Goal: Check status: Check status

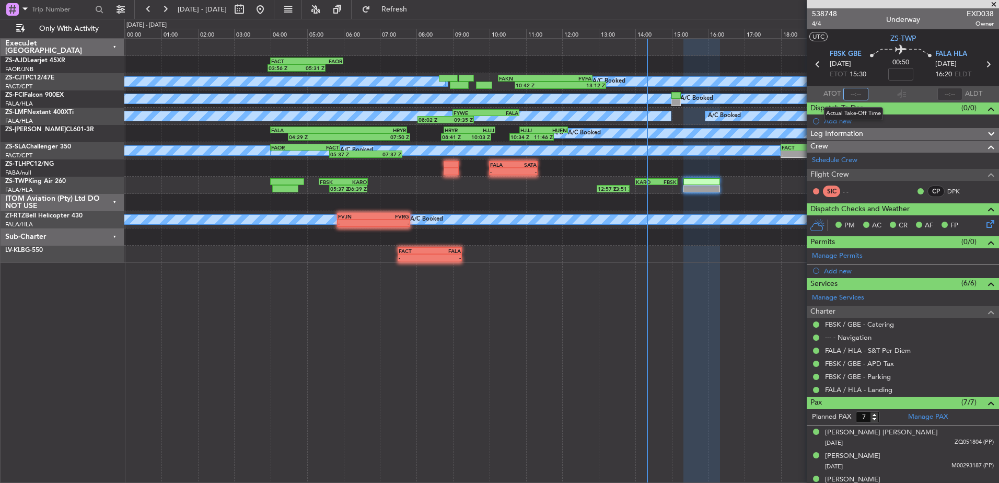
click at [859, 92] on input "text" at bounding box center [856, 94] width 25 height 13
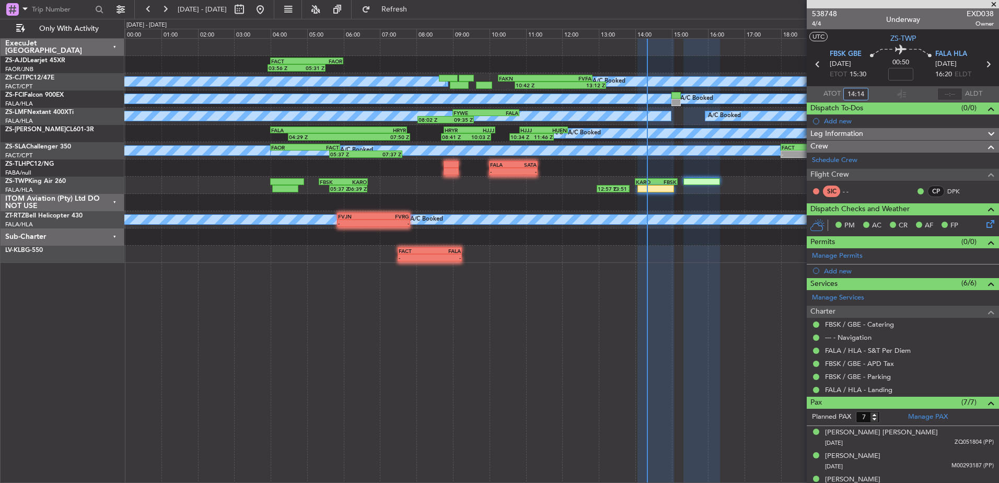
type input "14:14"
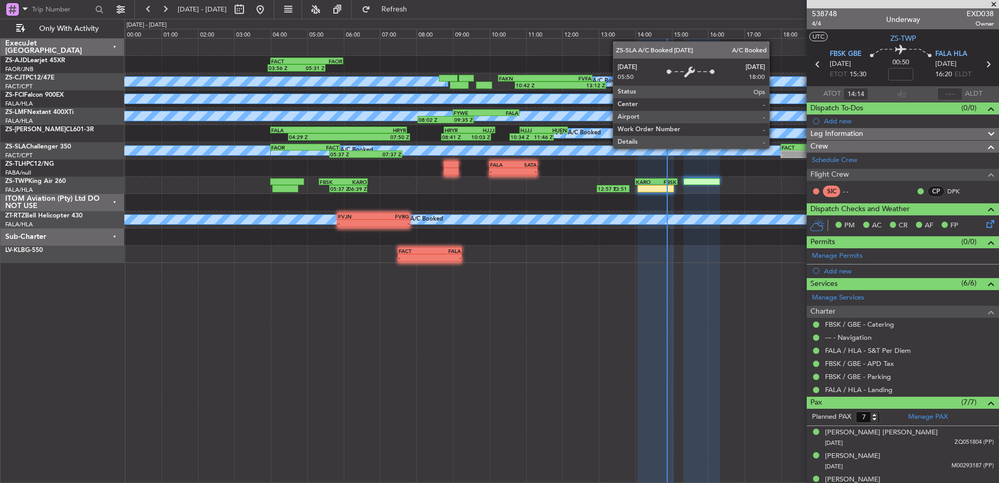
click at [794, 150] on div "FACT 18:00 Z FAOR 19:50 Z" at bounding box center [814, 147] width 67 height 7
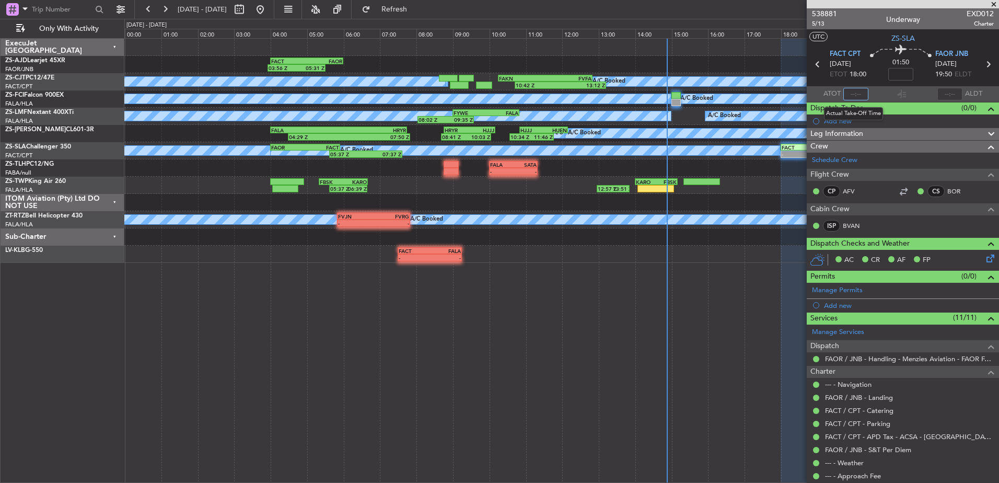
click at [855, 94] on input "text" at bounding box center [856, 94] width 25 height 13
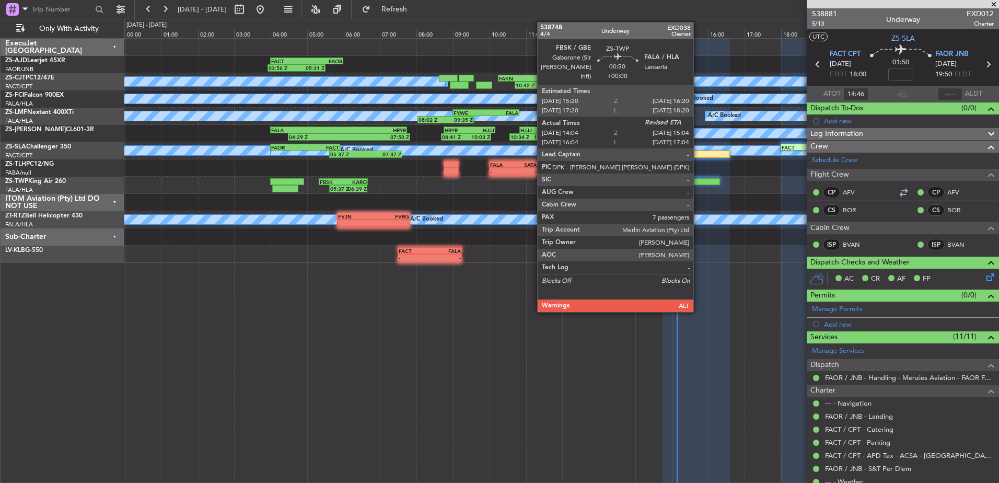
click at [698, 180] on div at bounding box center [702, 181] width 37 height 7
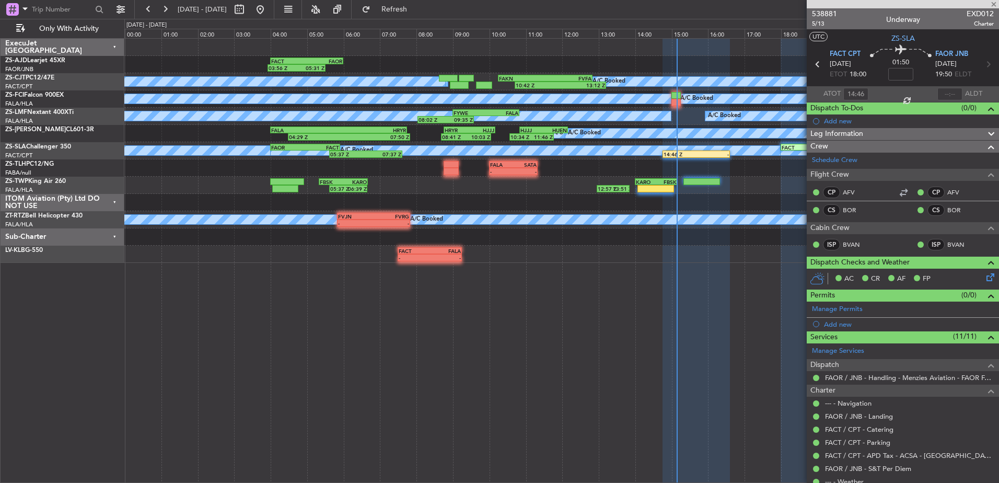
type input "14:14"
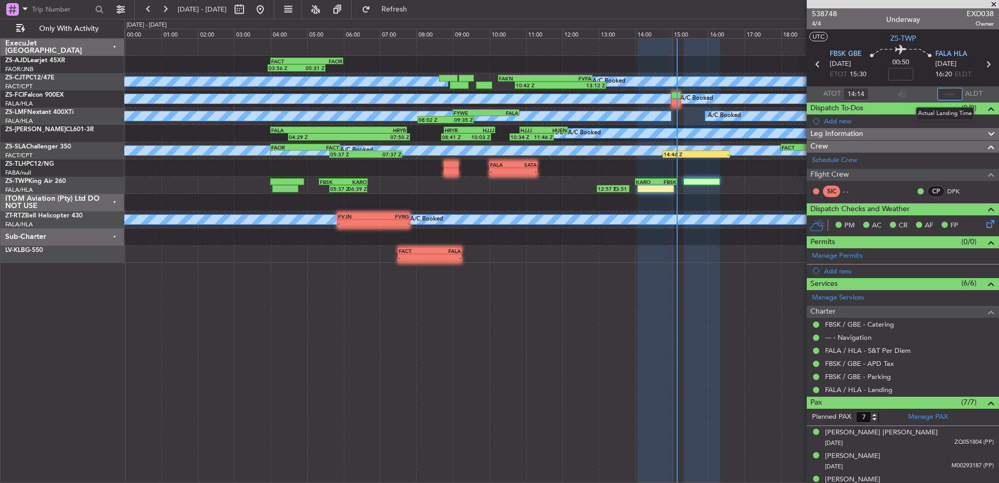
click at [949, 93] on input "text" at bounding box center [950, 94] width 25 height 13
type input "14:56"
click at [995, 4] on span at bounding box center [994, 4] width 10 height 9
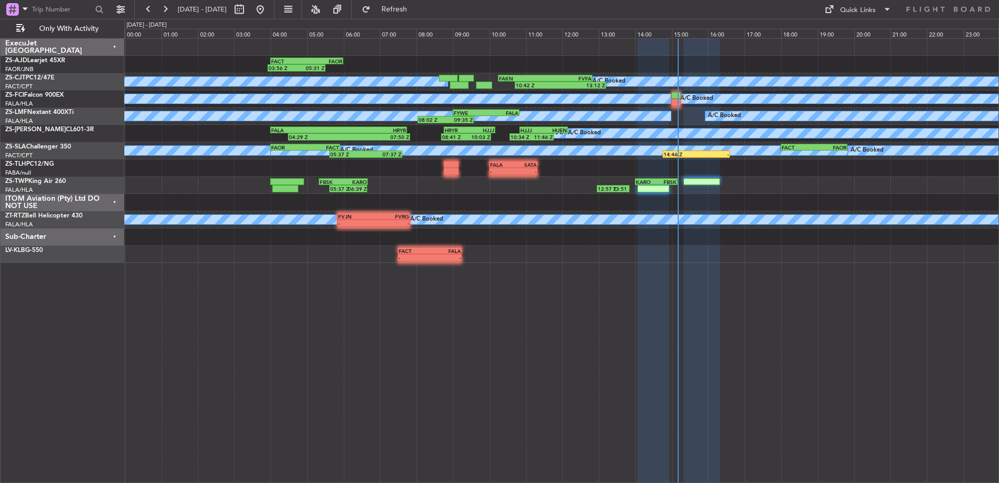
type input "0"
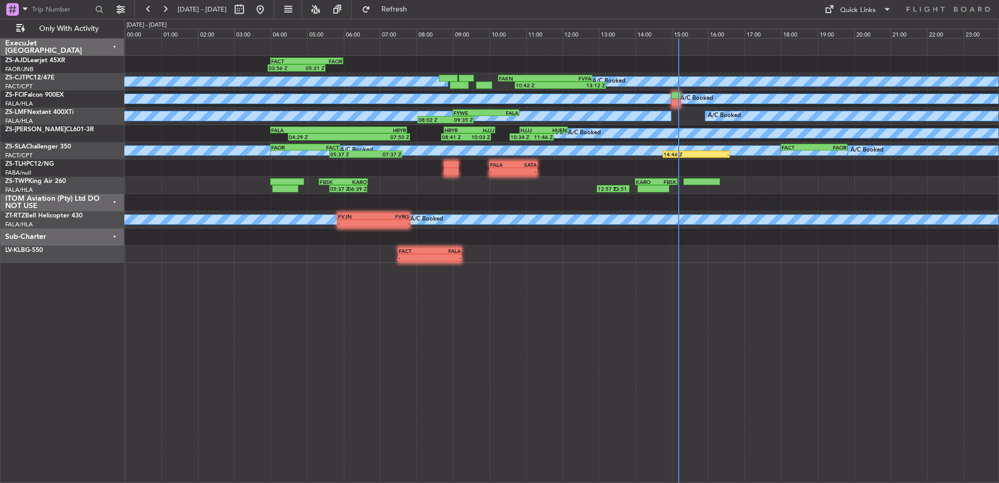
click at [115, 233] on div "Sub-Charter" at bounding box center [63, 236] width 124 height 17
click at [113, 199] on div "ITOM Aviation (Pty) Ltd DO NOT USE" at bounding box center [63, 202] width 124 height 17
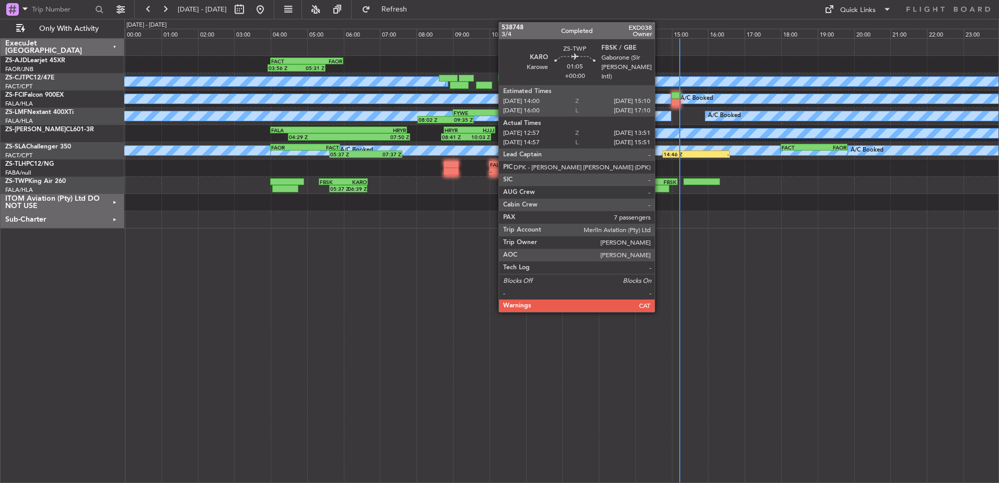
click at [660, 181] on div "FBSK" at bounding box center [667, 182] width 20 height 6
click at [656, 185] on div "KARO 14:00 Z FBSK 15:10 Z" at bounding box center [656, 181] width 43 height 7
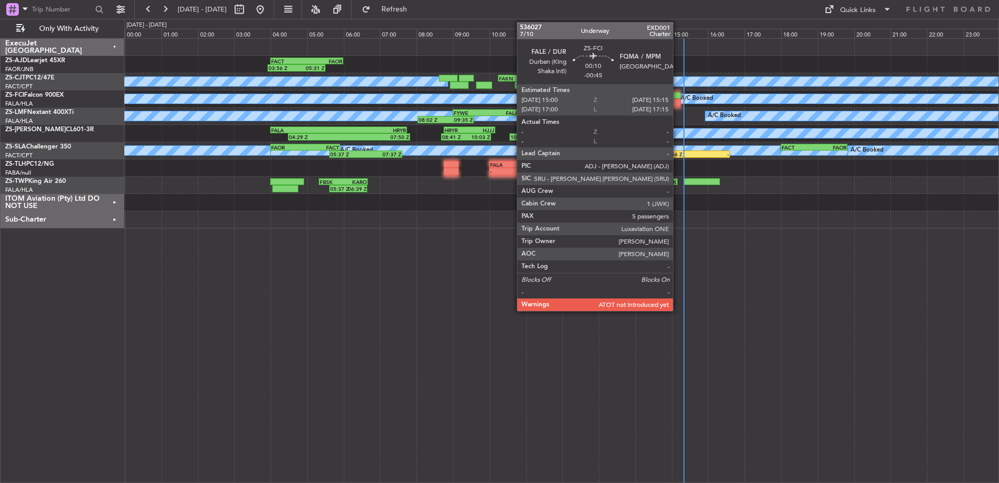
click at [678, 98] on div at bounding box center [676, 95] width 9 height 7
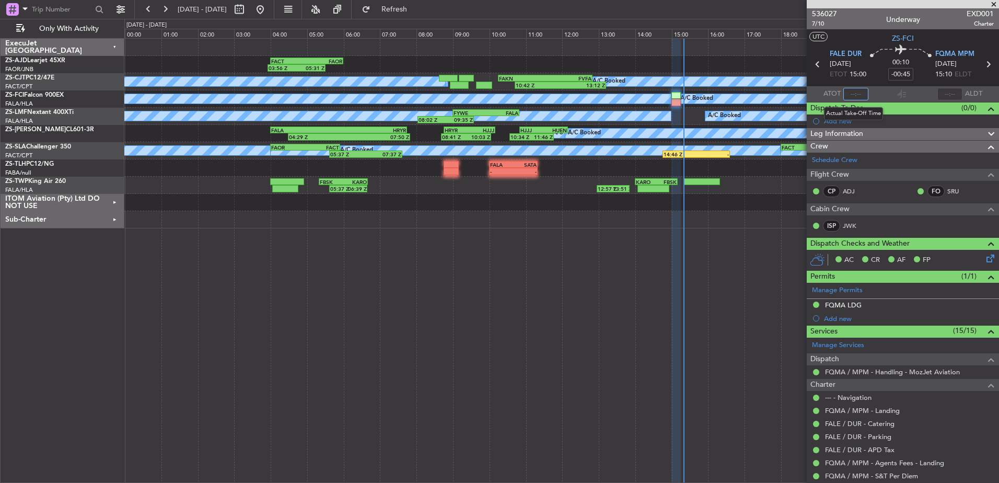
click at [857, 95] on input "text" at bounding box center [856, 94] width 25 height 13
type input "15:14"
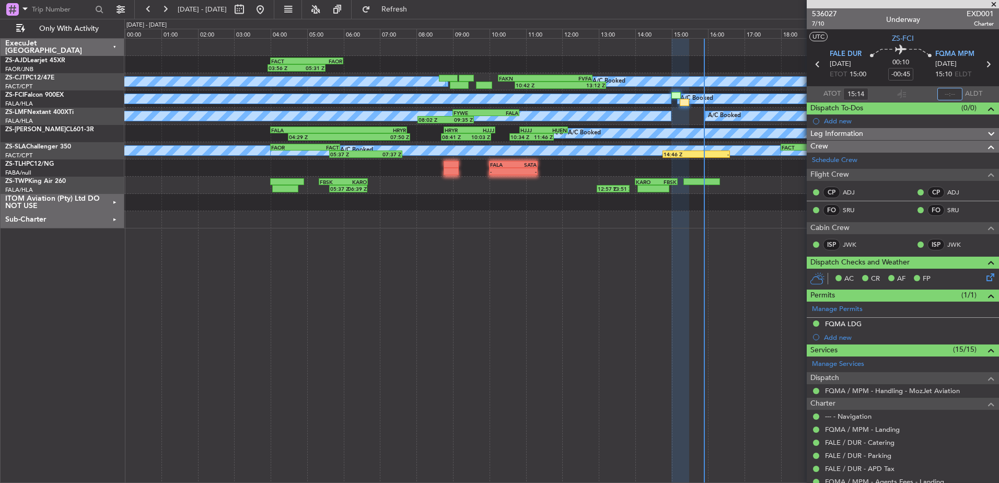
click at [948, 94] on input "text" at bounding box center [950, 94] width 25 height 13
click at [949, 90] on input "text" at bounding box center [950, 94] width 25 height 13
click at [953, 95] on input "text" at bounding box center [950, 94] width 25 height 13
type input "16:00"
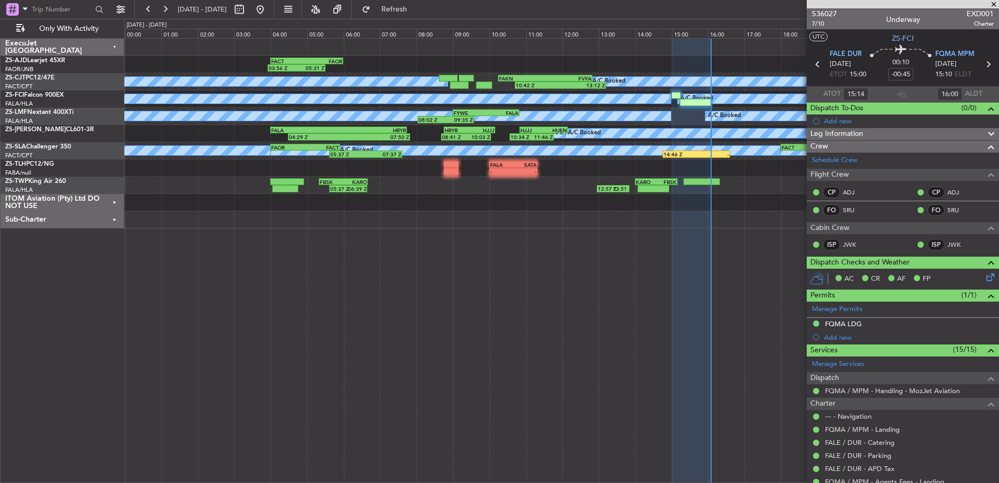
click at [996, 3] on span at bounding box center [994, 4] width 10 height 9
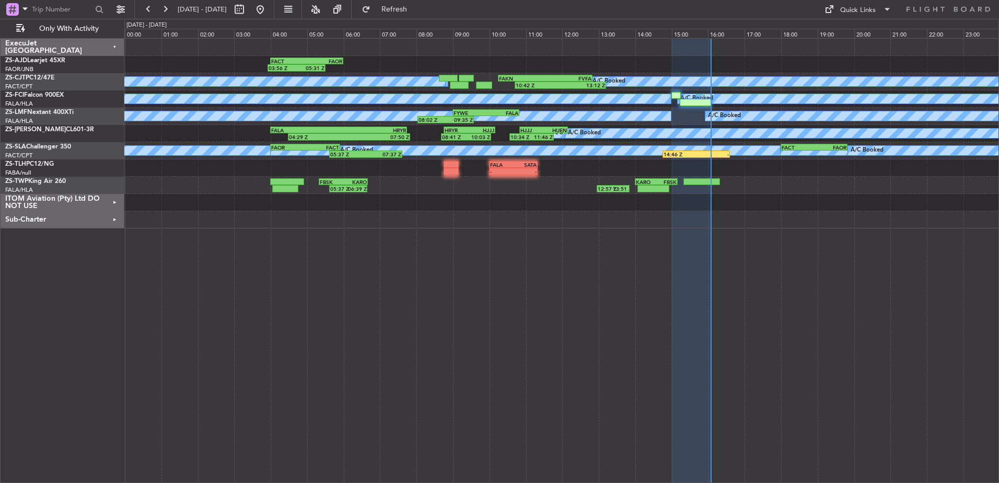
type input "0"
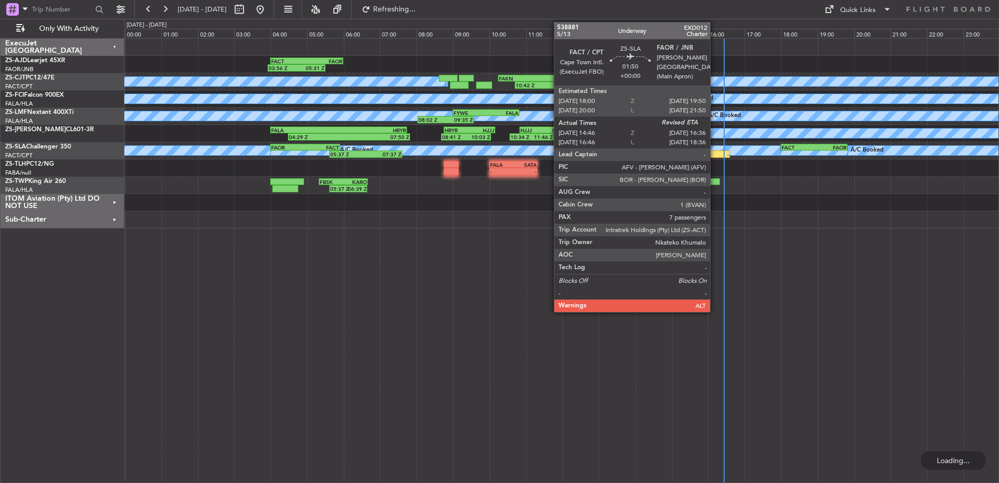
click at [715, 154] on div "-" at bounding box center [713, 154] width 32 height 6
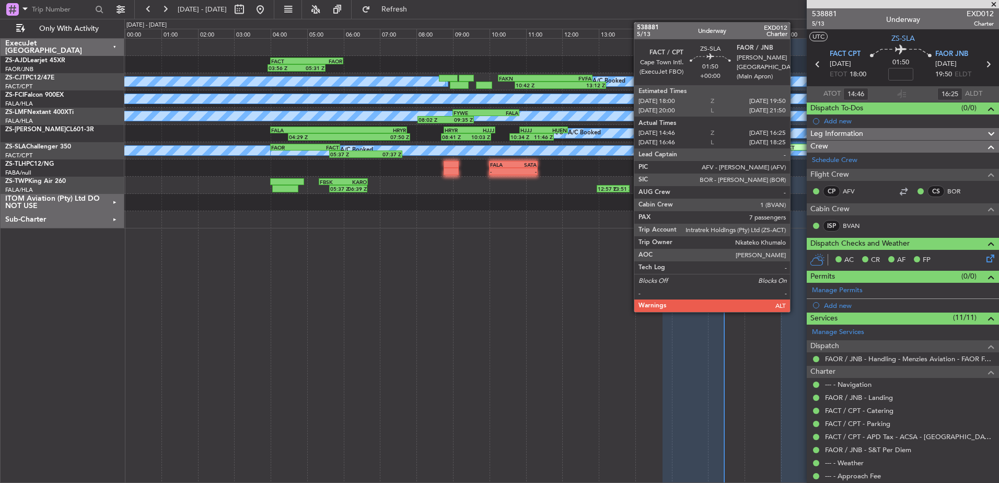
click at [795, 146] on div "FACT" at bounding box center [798, 147] width 32 height 6
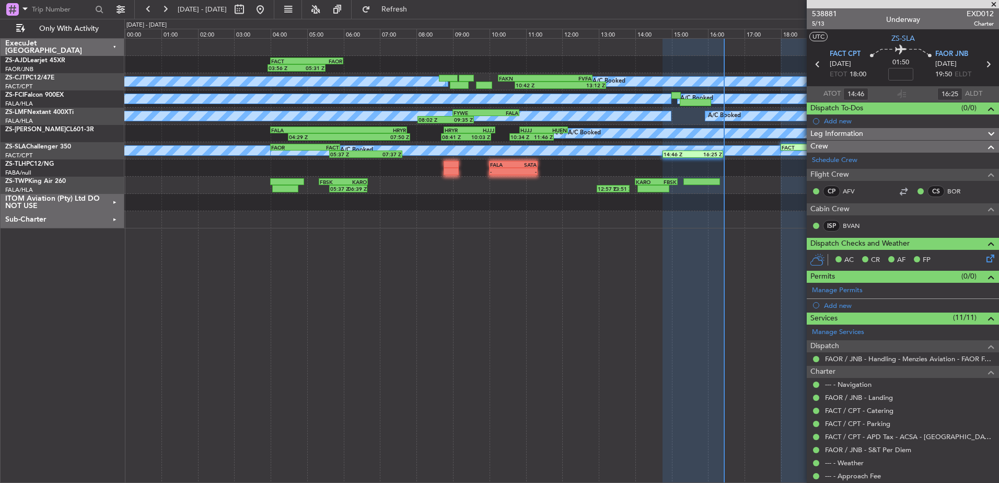
click at [993, 2] on span at bounding box center [994, 4] width 10 height 9
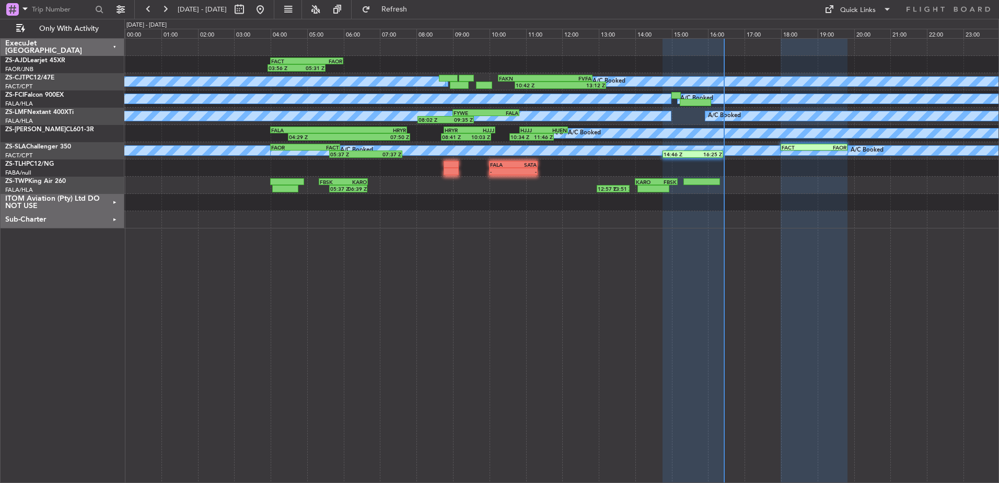
type input "0"
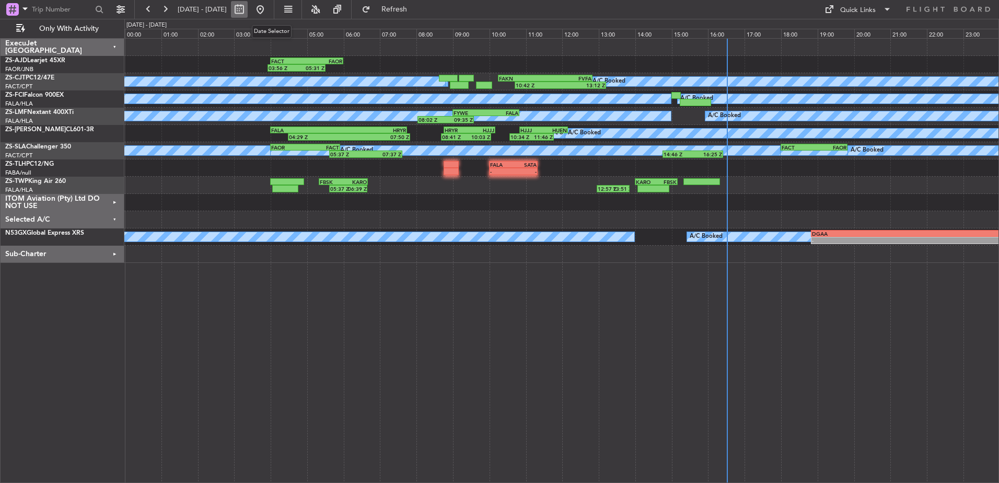
click at [248, 8] on button at bounding box center [239, 9] width 17 height 17
select select "10"
select select "2025"
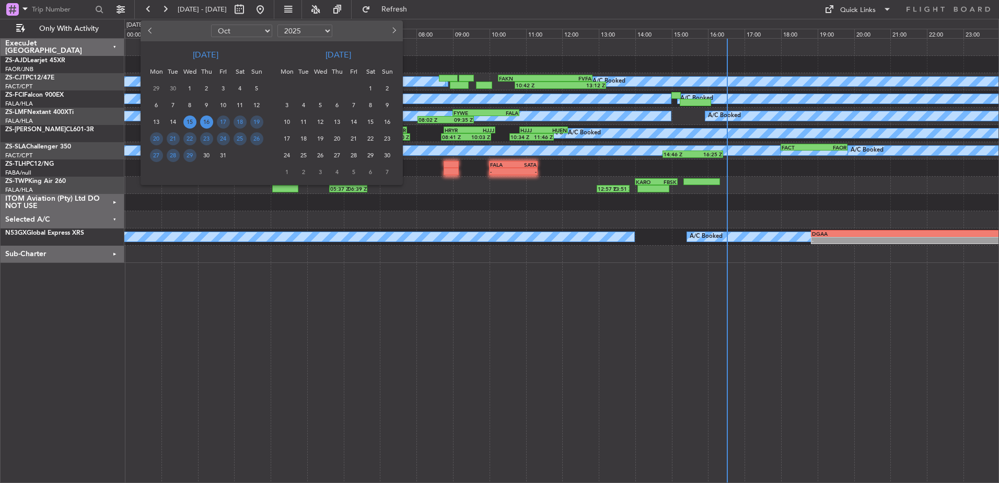
click at [204, 122] on span "16" at bounding box center [206, 122] width 13 height 13
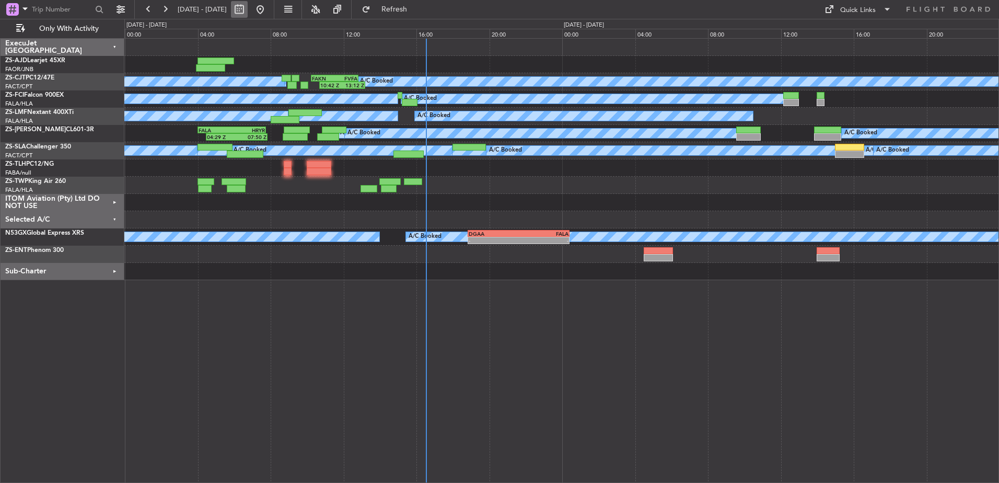
click at [248, 8] on button at bounding box center [239, 9] width 17 height 17
select select "10"
select select "2025"
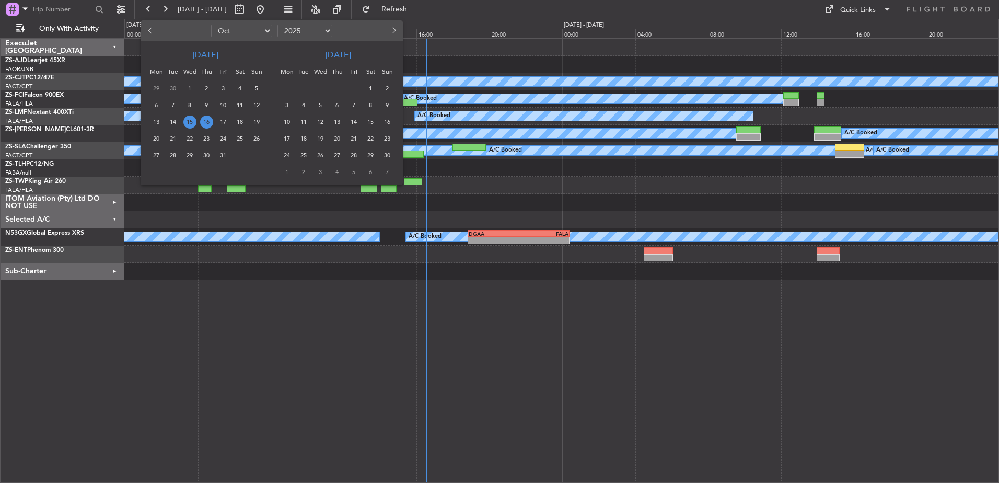
click at [209, 119] on span "16" at bounding box center [206, 122] width 13 height 13
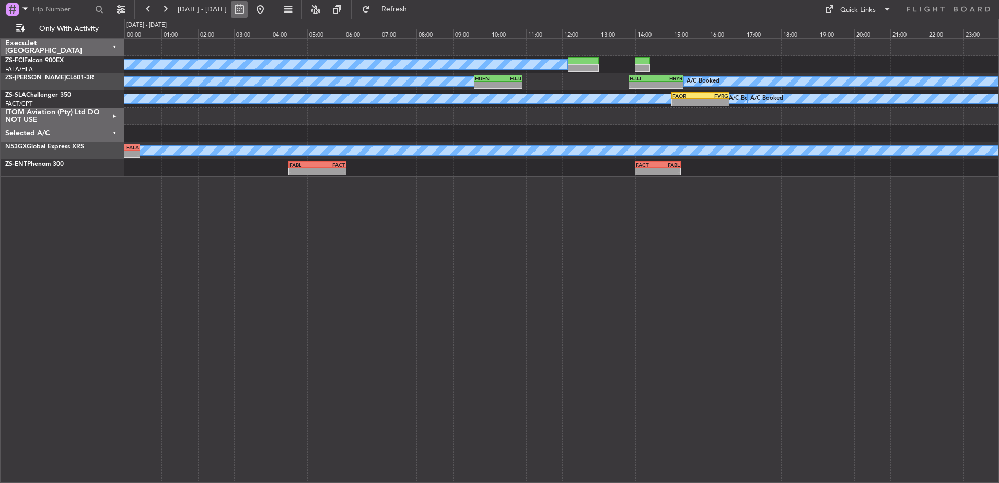
click at [248, 10] on button at bounding box center [239, 9] width 17 height 17
select select "10"
select select "2025"
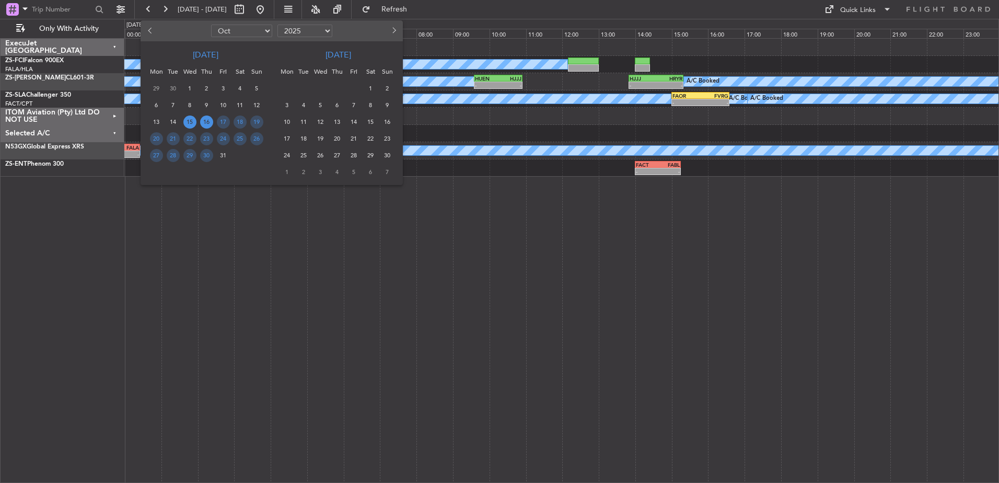
click at [190, 122] on span "15" at bounding box center [189, 122] width 13 height 13
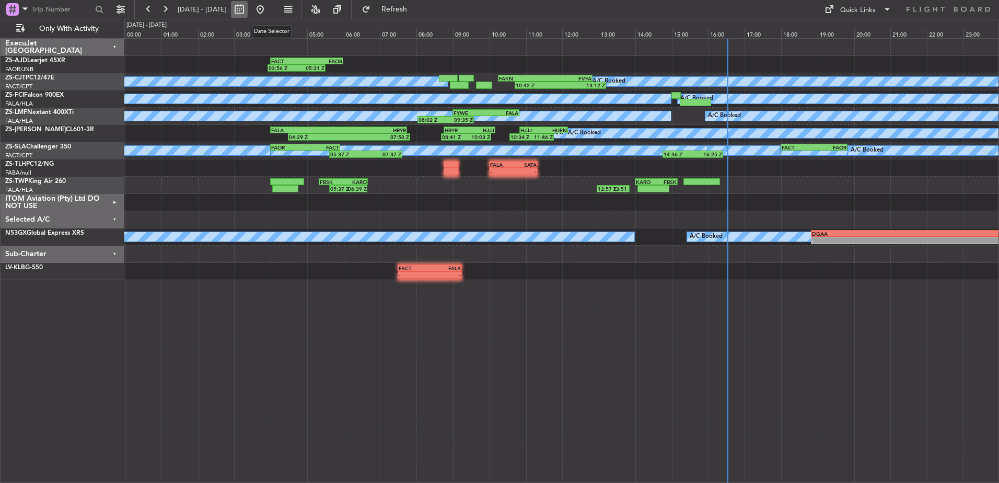
click at [248, 10] on button at bounding box center [239, 9] width 17 height 17
select select "10"
select select "2025"
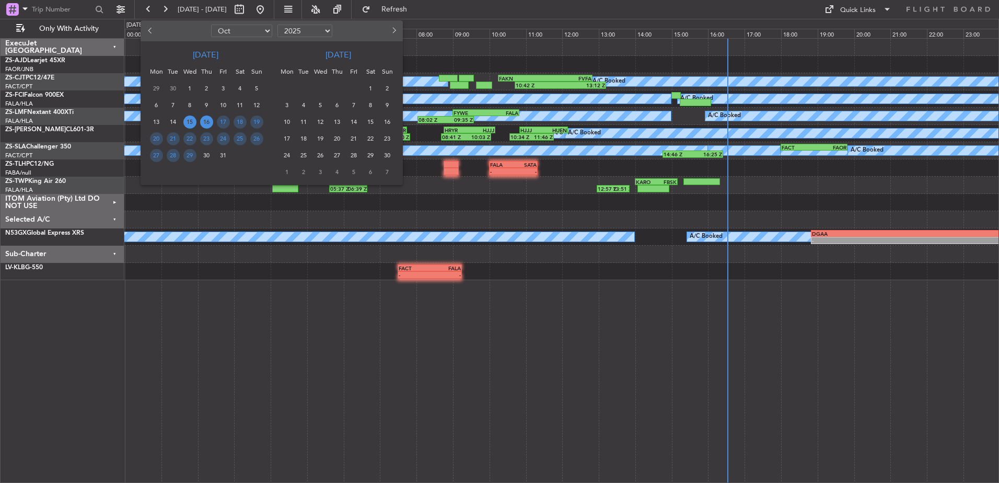
click at [206, 121] on span "16" at bounding box center [206, 122] width 13 height 13
